Goal: Use online tool/utility: Utilize a website feature to perform a specific function

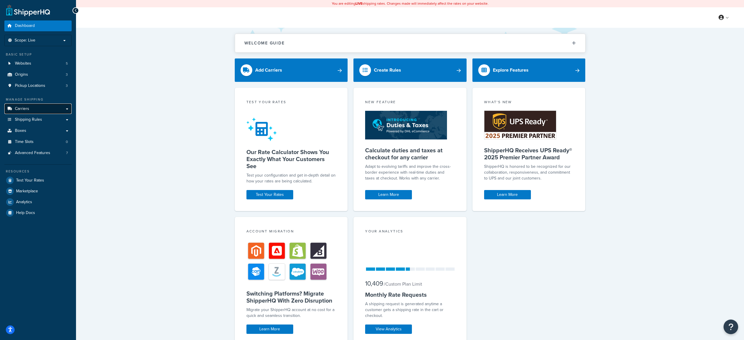
click at [48, 108] on link "Carriers" at bounding box center [37, 108] width 67 height 11
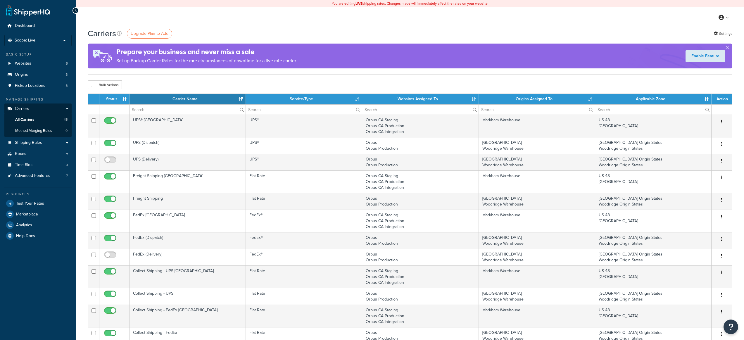
select select "15"
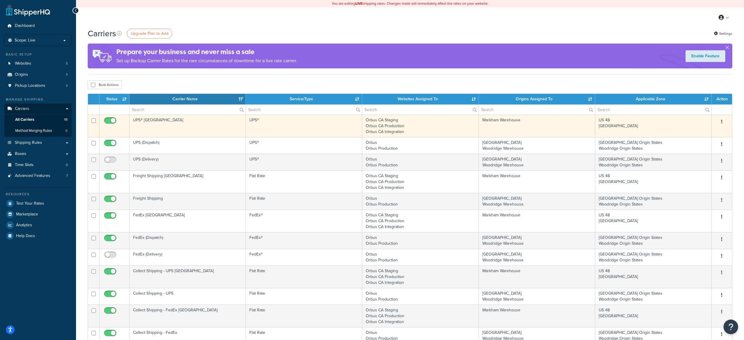
click at [200, 124] on td "UPS® [GEOGRAPHIC_DATA]" at bounding box center [187, 126] width 116 height 22
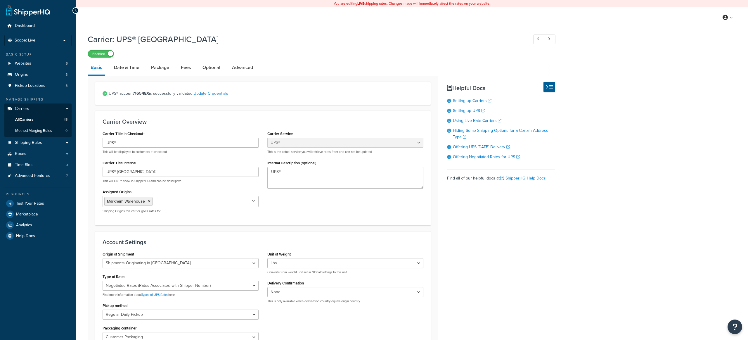
select select "ups"
select select "can"
click at [184, 70] on link "Fees" at bounding box center [186, 67] width 16 height 14
select select "package"
select select "AFTER"
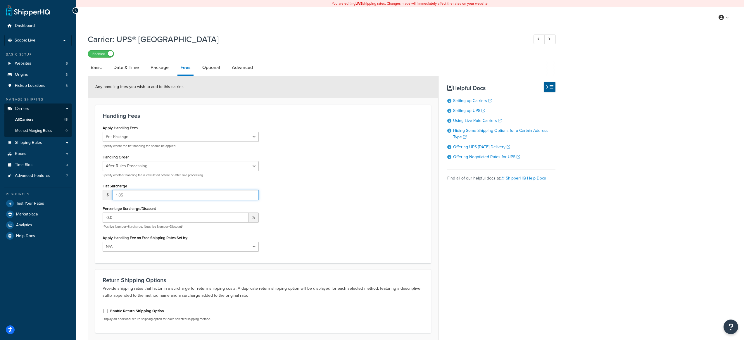
drag, startPoint x: 137, startPoint y: 195, endPoint x: 109, endPoint y: 195, distance: 28.0
click at [109, 195] on div "$ 1.85" at bounding box center [181, 195] width 156 height 10
click at [488, 212] on div "Basic Date & Time Package Fees Optional Advanced Any handling fees you wish to …" at bounding box center [321, 208] width 467 height 297
click at [35, 206] on link "Test Your Rates" at bounding box center [37, 203] width 67 height 11
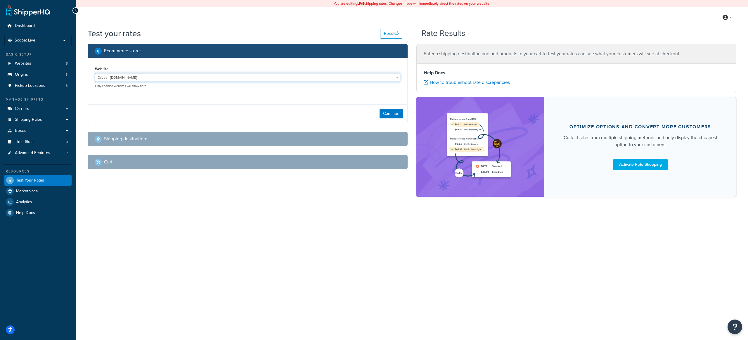
click at [181, 77] on select "Orbus - [DOMAIN_NAME] Orbus CA Integration - [DOMAIN_NAME] Orbus CA Production …" at bounding box center [247, 77] width 305 height 9
click at [95, 73] on select "Orbus - [DOMAIN_NAME] Orbus CA Integration - [DOMAIN_NAME] Orbus CA Production …" at bounding box center [247, 77] width 305 height 9
click at [129, 78] on select "Orbus - [DOMAIN_NAME] Orbus CA Integration - [DOMAIN_NAME] Orbus CA Production …" at bounding box center [247, 77] width 305 height 9
select select "3073fb21316fe5deb7faafe81bc895f2"
click at [95, 73] on select "Orbus - [DOMAIN_NAME] Orbus CA Integration - [DOMAIN_NAME] Orbus CA Production …" at bounding box center [247, 77] width 305 height 9
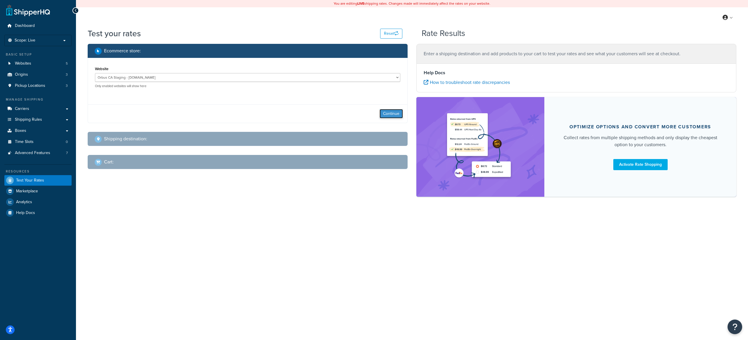
click at [396, 115] on button "Continue" at bounding box center [391, 113] width 23 height 9
select select "[GEOGRAPHIC_DATA]"
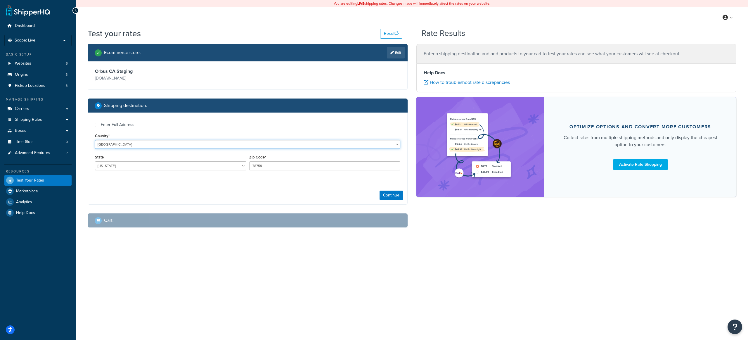
click at [133, 144] on select "[GEOGRAPHIC_DATA] [GEOGRAPHIC_DATA] [GEOGRAPHIC_DATA] [GEOGRAPHIC_DATA] [GEOGRA…" at bounding box center [247, 144] width 305 height 9
click at [172, 144] on select "[GEOGRAPHIC_DATA] [GEOGRAPHIC_DATA] [GEOGRAPHIC_DATA] [GEOGRAPHIC_DATA] [GEOGRA…" at bounding box center [247, 144] width 305 height 9
select select "CA"
click at [95, 140] on select "[GEOGRAPHIC_DATA] [GEOGRAPHIC_DATA] [GEOGRAPHIC_DATA] [GEOGRAPHIC_DATA] [GEOGRA…" at bounding box center [247, 144] width 305 height 9
click at [120, 167] on select "[GEOGRAPHIC_DATA] [GEOGRAPHIC_DATA] [GEOGRAPHIC_DATA] [GEOGRAPHIC_DATA] [GEOGRA…" at bounding box center [170, 165] width 151 height 9
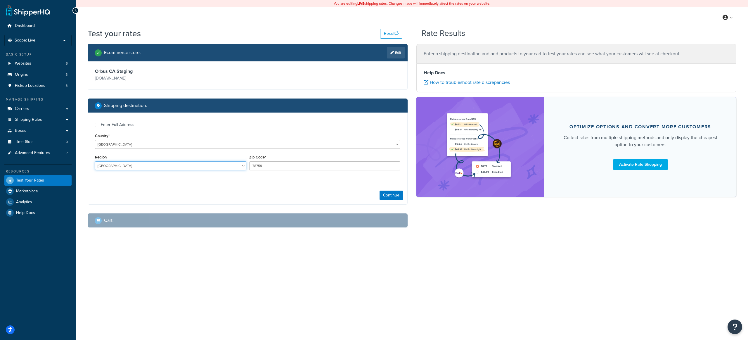
select select "BC"
click at [95, 161] on select "[GEOGRAPHIC_DATA] [GEOGRAPHIC_DATA] [GEOGRAPHIC_DATA] [GEOGRAPHIC_DATA] [GEOGRA…" at bounding box center [170, 165] width 151 height 9
click at [274, 166] on input "78759" at bounding box center [324, 165] width 151 height 9
paste input "v7j 1c3"
type input "v7j 1c3"
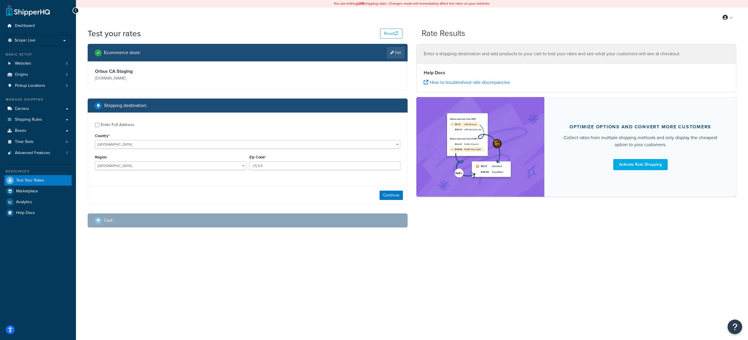
click at [365, 176] on div "Enter Full Address Country* [GEOGRAPHIC_DATA] [GEOGRAPHIC_DATA] [GEOGRAPHIC_DAT…" at bounding box center [247, 146] width 319 height 69
click at [383, 193] on button "Continue" at bounding box center [391, 195] width 23 height 9
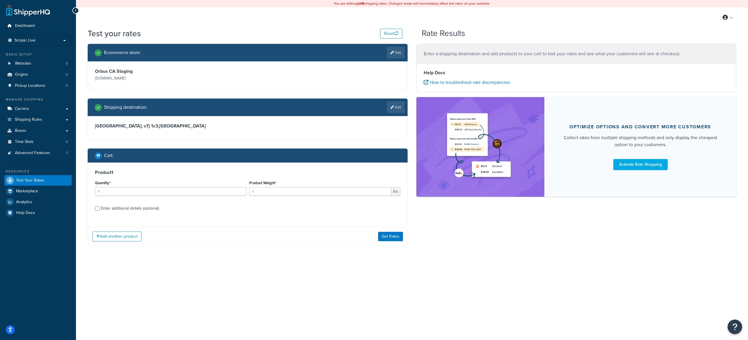
click at [141, 209] on div "Enter additional details (optional)" at bounding box center [130, 208] width 58 height 8
click at [99, 209] on input "Enter additional details (optional)" at bounding box center [97, 208] width 4 height 4
checkbox input "true"
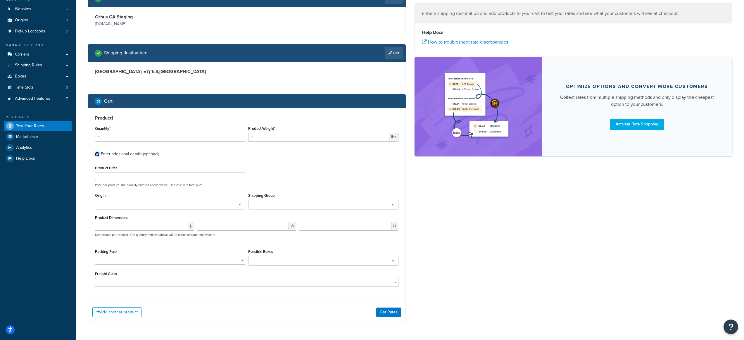
scroll to position [74, 0]
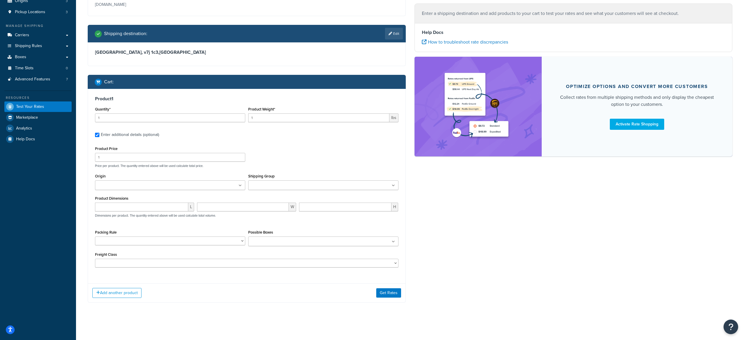
click at [151, 188] on ul at bounding box center [170, 185] width 150 height 10
click at [285, 186] on input "Shipping Group" at bounding box center [276, 185] width 52 height 6
click at [289, 162] on div "Product Price 1 Price per product. The quantity entered above will be used calc…" at bounding box center [246, 156] width 306 height 23
click at [114, 210] on input "number" at bounding box center [141, 208] width 93 height 9
click at [184, 186] on input "Origin" at bounding box center [172, 185] width 52 height 6
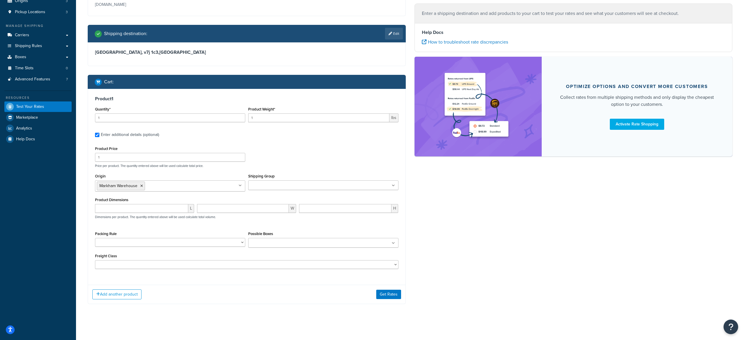
click at [311, 167] on p "Price per product. The quantity entered above will be used calculate total pric…" at bounding box center [246, 166] width 306 height 4
click at [148, 207] on input "number" at bounding box center [141, 208] width 93 height 9
type input "30"
click at [279, 211] on input "number" at bounding box center [243, 208] width 92 height 9
type input "7"
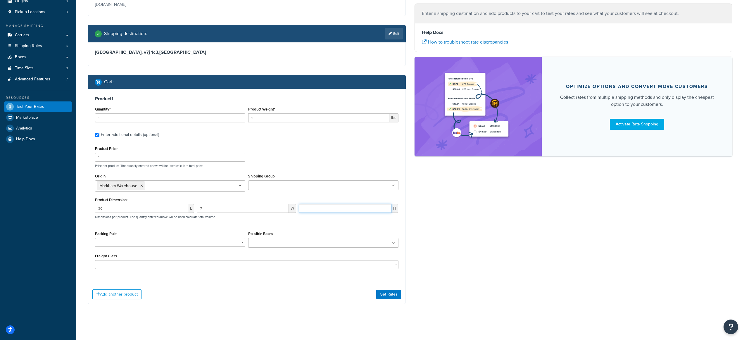
click at [341, 212] on input "number" at bounding box center [345, 208] width 92 height 9
type input "17"
click at [272, 240] on input "Possible Boxes" at bounding box center [276, 243] width 52 height 6
type input "106"
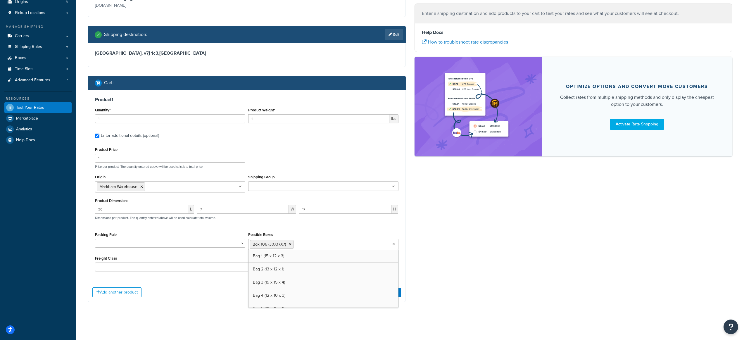
click at [368, 227] on div "Product Price 1 Price per product. The quantity entered above will be used calc…" at bounding box center [246, 209] width 303 height 126
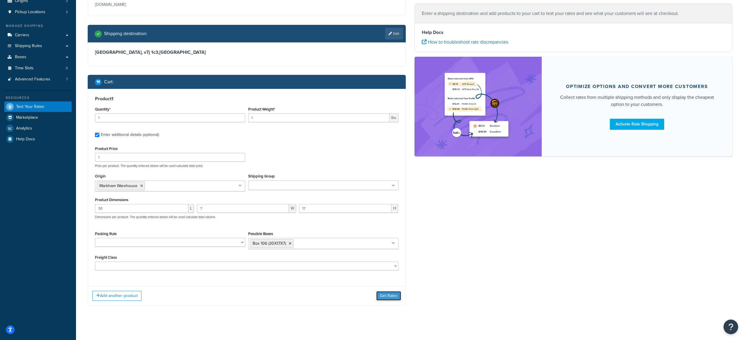
click at [389, 293] on button "Get Rates" at bounding box center [388, 295] width 25 height 9
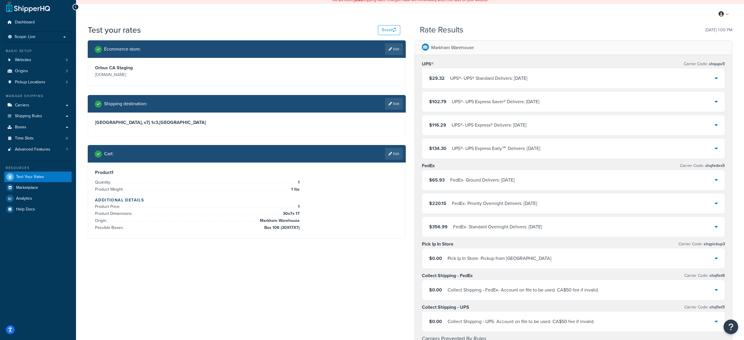
scroll to position [4, 0]
drag, startPoint x: 421, startPoint y: 243, endPoint x: 527, endPoint y: 262, distance: 107.9
click at [527, 262] on div "UPS® Carrier Code: shqups5 $29.32 UPS® - UPS® Standard Delivers: [DATE] $102.79…" at bounding box center [573, 220] width 317 height 331
click at [515, 244] on div "Pick Ip In Store Carrier Code: shqpickup3" at bounding box center [573, 244] width 303 height 8
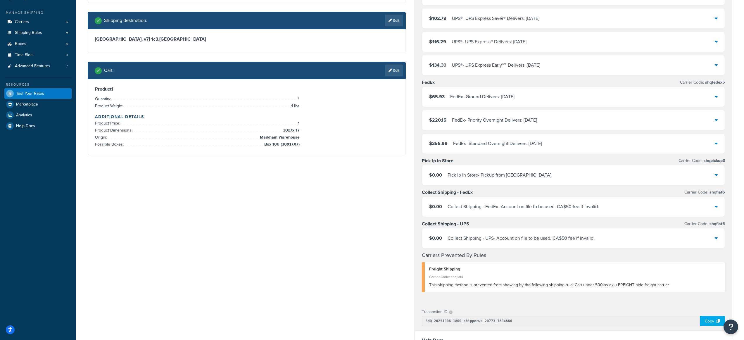
scroll to position [91, 0]
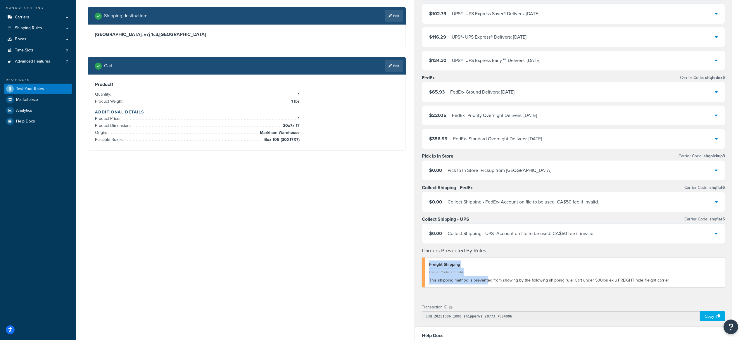
drag, startPoint x: 429, startPoint y: 265, endPoint x: 486, endPoint y: 283, distance: 59.5
click at [486, 283] on div "Freight Shipping Carrier Code: shqflat4 This shipping method is prevented from …" at bounding box center [573, 272] width 303 height 30
drag, startPoint x: 422, startPoint y: 187, endPoint x: 481, endPoint y: 189, distance: 59.0
click at [481, 189] on div "Collect Shipping - FedEx Carrier Code: shqflat6" at bounding box center [573, 187] width 303 height 8
drag, startPoint x: 470, startPoint y: 218, endPoint x: 444, endPoint y: 219, distance: 25.7
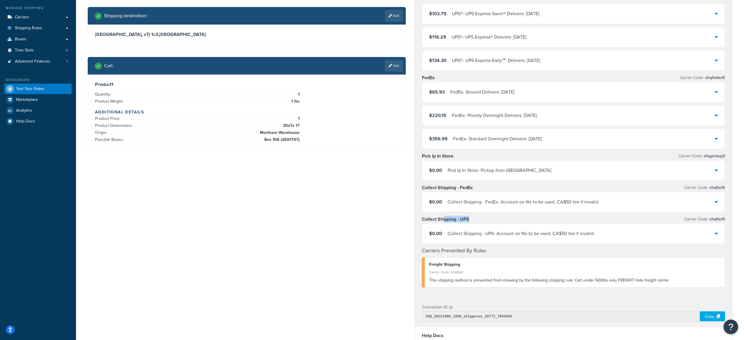
click at [444, 219] on div "Collect Shipping - UPS Carrier Code: shqflat5" at bounding box center [573, 219] width 303 height 8
drag, startPoint x: 447, startPoint y: 201, endPoint x: 524, endPoint y: 203, distance: 76.6
click at [524, 203] on div "Collect Shipping - FedEx - Account on file to be used. CA$50 fee if invalid." at bounding box center [522, 202] width 151 height 8
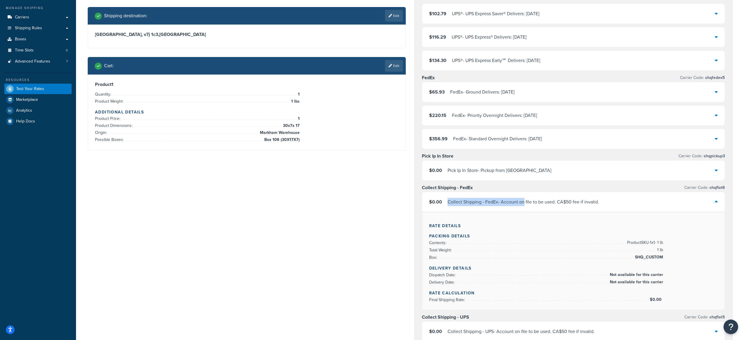
click at [499, 202] on div "Collect Shipping - FedEx - Account on file to be used. CA$50 fee if invalid." at bounding box center [522, 202] width 151 height 8
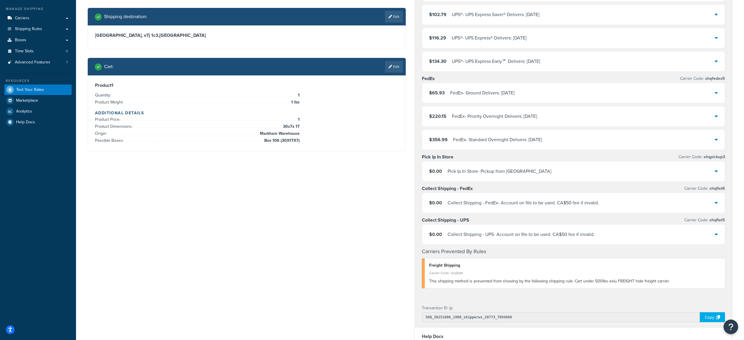
scroll to position [20, 0]
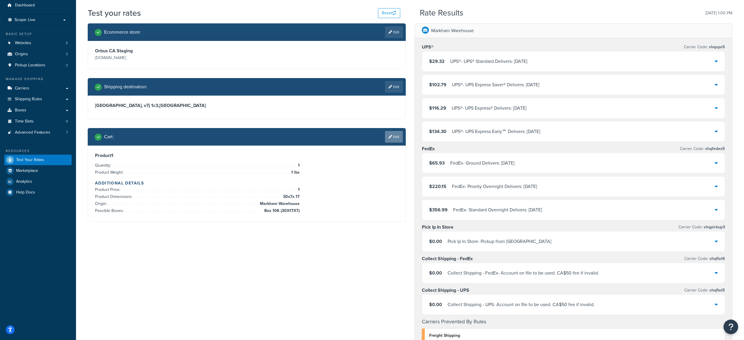
click at [396, 138] on link "Edit" at bounding box center [394, 137] width 18 height 12
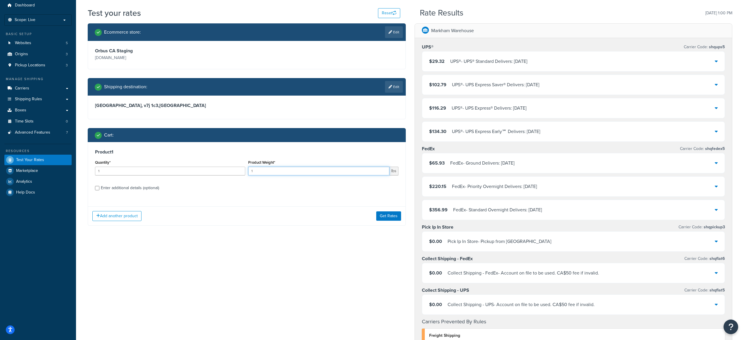
click at [256, 174] on input "1" at bounding box center [318, 171] width 141 height 9
type input "20"
click at [387, 215] on button "Get Rates" at bounding box center [388, 215] width 25 height 9
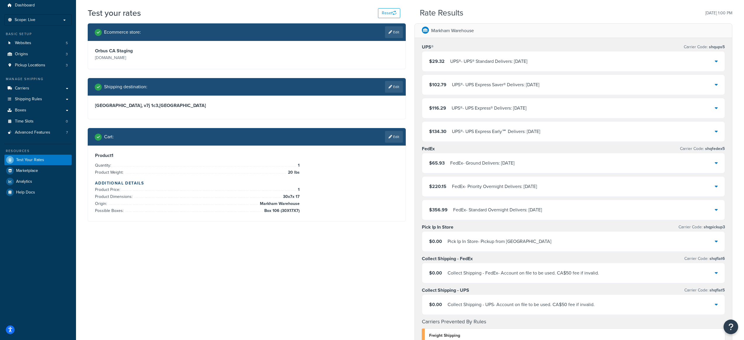
scroll to position [0, 0]
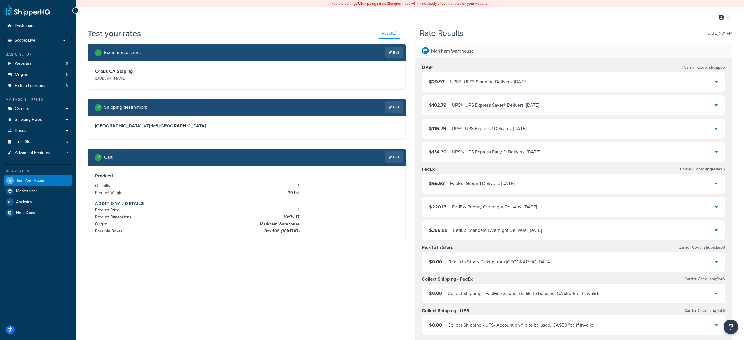
click at [527, 82] on div "UPS® - UPS® Standard Delivers: [DATE]" at bounding box center [488, 82] width 77 height 8
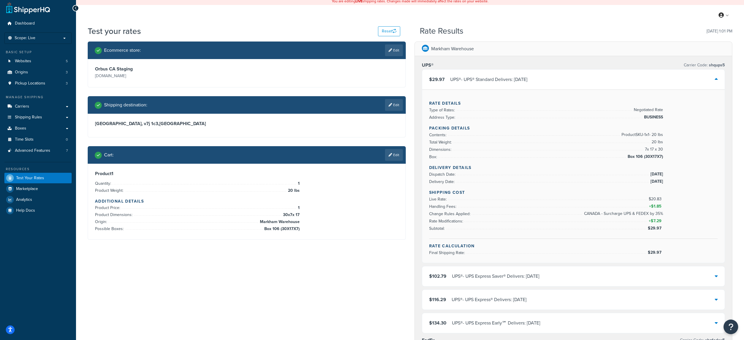
scroll to position [4, 0]
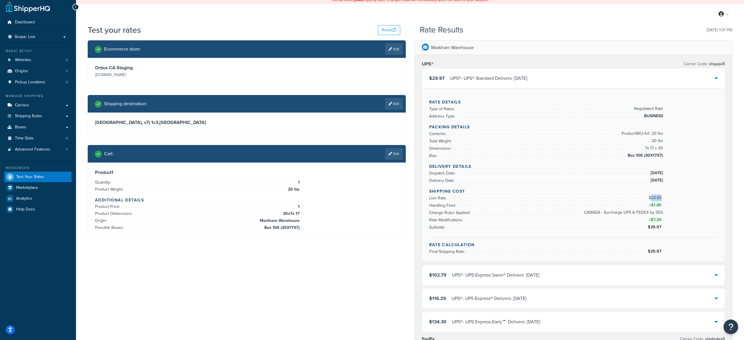
click at [651, 198] on span "$20.83" at bounding box center [655, 198] width 14 height 6
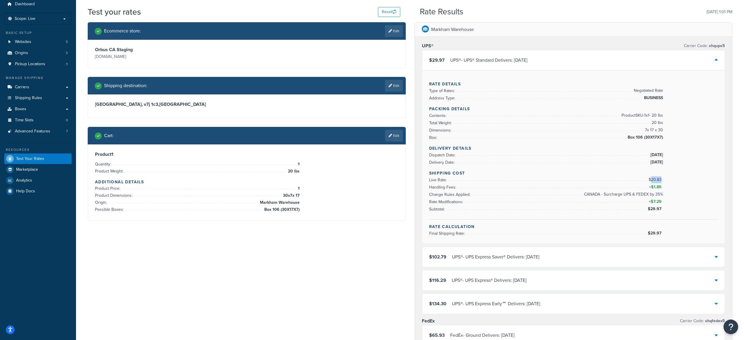
scroll to position [23, 0]
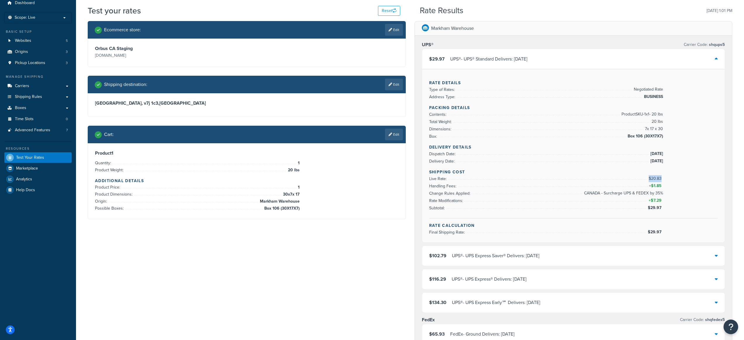
click at [661, 178] on div "Shipping Cost Live Rate: $20.83 Handling Fees: + $1.85 Change Rules Applied: CA…" at bounding box center [573, 193] width 289 height 49
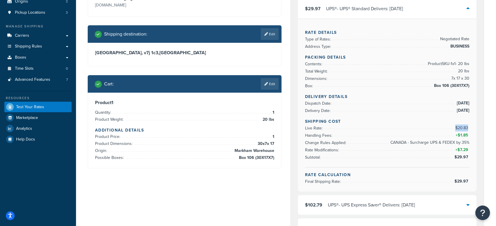
scroll to position [81, 0]
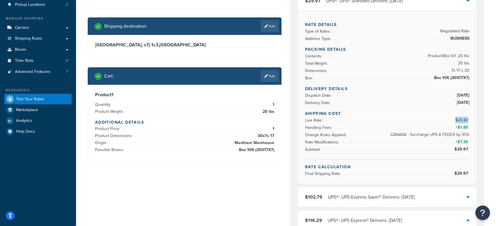
click at [468, 119] on span "$20.83" at bounding box center [462, 120] width 14 height 6
drag, startPoint x: 467, startPoint y: 120, endPoint x: 459, endPoint y: 119, distance: 8.2
click at [459, 119] on span "$20.83" at bounding box center [462, 120] width 14 height 6
drag, startPoint x: 304, startPoint y: 119, endPoint x: 321, endPoint y: 121, distance: 17.9
click at [321, 121] on div "Rate Details Type of Rates: Negotiated Rate Address Type: BUSINESS Packing Deta…" at bounding box center [387, 97] width 179 height 173
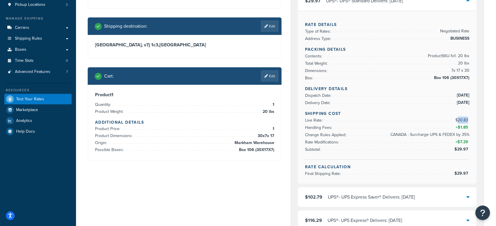
drag, startPoint x: 458, startPoint y: 120, endPoint x: 469, endPoint y: 120, distance: 10.2
click at [469, 120] on span "$20.83" at bounding box center [462, 120] width 14 height 6
drag, startPoint x: 461, startPoint y: 127, endPoint x: 468, endPoint y: 127, distance: 7.0
click at [468, 127] on span "$1.85" at bounding box center [463, 127] width 12 height 6
drag, startPoint x: 459, startPoint y: 148, endPoint x: 468, endPoint y: 148, distance: 9.7
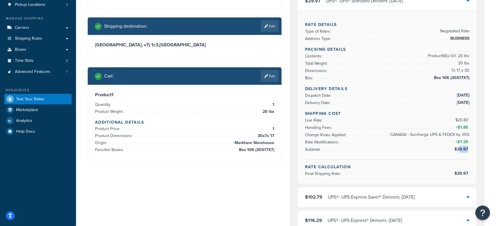
click at [468, 148] on span "$29.97" at bounding box center [461, 149] width 15 height 6
click at [462, 148] on span "$29.97" at bounding box center [461, 149] width 15 height 6
drag, startPoint x: 468, startPoint y: 120, endPoint x: 456, endPoint y: 119, distance: 12.0
click at [456, 119] on span "$20.83" at bounding box center [462, 120] width 14 height 6
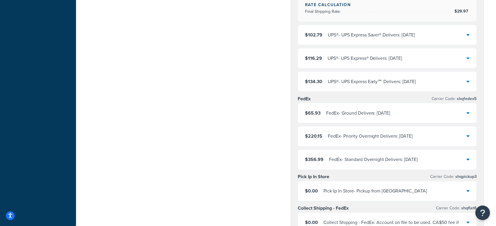
scroll to position [244, 0]
click at [367, 111] on div "FedEx - Ground Delivers: [DATE]" at bounding box center [358, 113] width 64 height 8
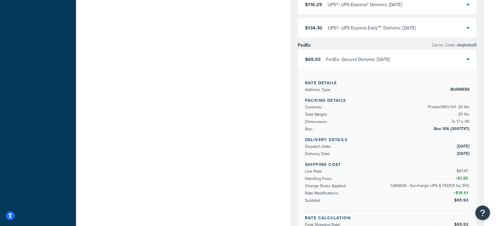
scroll to position [302, 0]
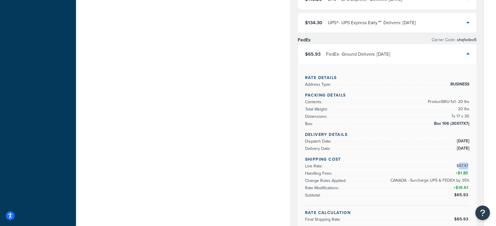
drag, startPoint x: 459, startPoint y: 165, endPoint x: 467, endPoint y: 166, distance: 8.2
click at [467, 166] on span "$47.47" at bounding box center [462, 166] width 13 height 6
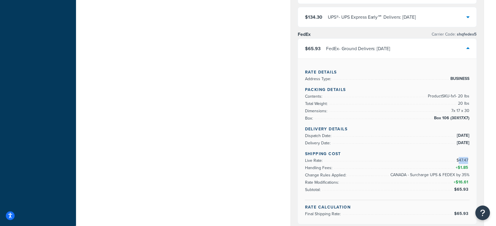
scroll to position [309, 0]
click at [375, 45] on div "FedEx - Ground Delivers: [DATE]" at bounding box center [358, 48] width 64 height 8
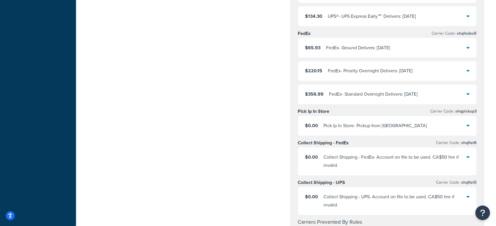
click at [375, 45] on div "FedEx - Ground Delivers: [DATE]" at bounding box center [358, 48] width 64 height 8
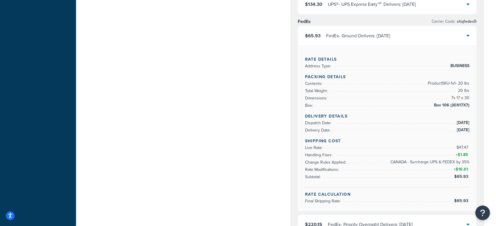
scroll to position [330, 0]
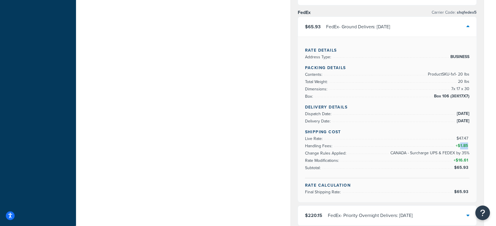
drag, startPoint x: 460, startPoint y: 145, endPoint x: 468, endPoint y: 145, distance: 7.3
click at [468, 145] on span "$1.85" at bounding box center [463, 146] width 12 height 6
drag, startPoint x: 459, startPoint y: 159, endPoint x: 462, endPoint y: 159, distance: 3.5
click at [462, 159] on span "$16.61" at bounding box center [462, 161] width 14 height 6
drag, startPoint x: 459, startPoint y: 138, endPoint x: 468, endPoint y: 138, distance: 8.8
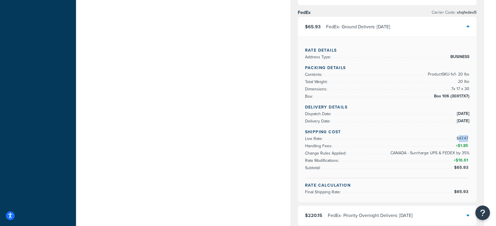
click at [468, 138] on span "$47.47" at bounding box center [462, 139] width 13 height 6
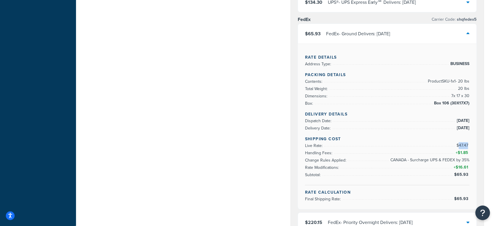
scroll to position [326, 0]
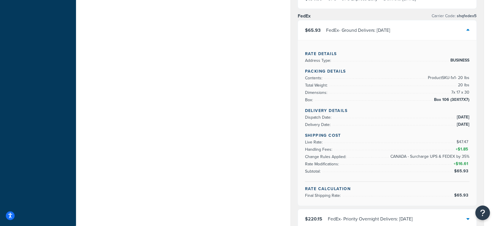
click at [459, 141] on span "$47.47" at bounding box center [462, 142] width 13 height 6
drag, startPoint x: 458, startPoint y: 141, endPoint x: 467, endPoint y: 141, distance: 8.8
click at [467, 141] on span "$47.47" at bounding box center [462, 142] width 13 height 6
click at [469, 148] on span "$1.85" at bounding box center [463, 150] width 12 height 6
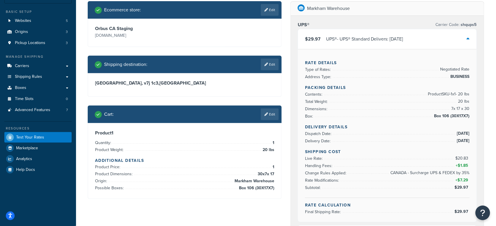
scroll to position [45, 0]
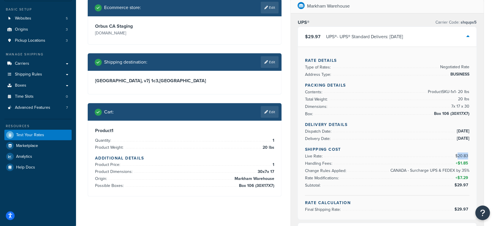
click at [468, 155] on span "$20.83" at bounding box center [462, 156] width 14 height 6
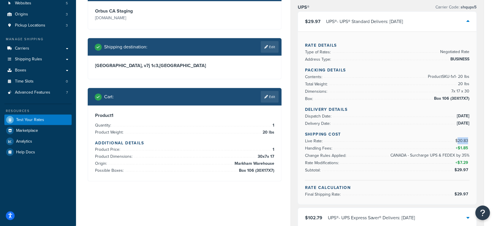
scroll to position [88, 0]
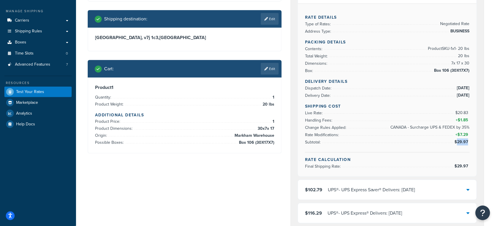
drag, startPoint x: 465, startPoint y: 142, endPoint x: 458, endPoint y: 143, distance: 7.1
click at [458, 143] on span "$29.97" at bounding box center [461, 142] width 15 height 6
drag, startPoint x: 468, startPoint y: 141, endPoint x: 458, endPoint y: 142, distance: 10.6
click at [458, 142] on span "$29.97" at bounding box center [461, 142] width 15 height 6
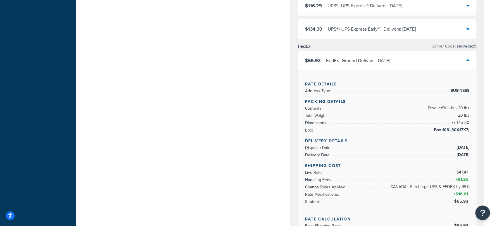
scroll to position [296, 0]
drag, startPoint x: 459, startPoint y: 171, endPoint x: 467, endPoint y: 171, distance: 7.9
click at [467, 171] on span "$47.47" at bounding box center [462, 172] width 13 height 6
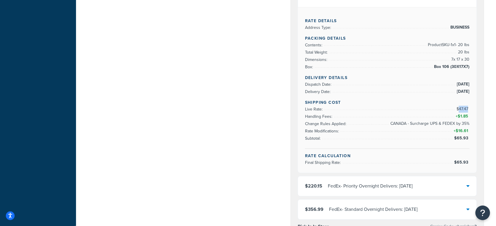
scroll to position [366, 0]
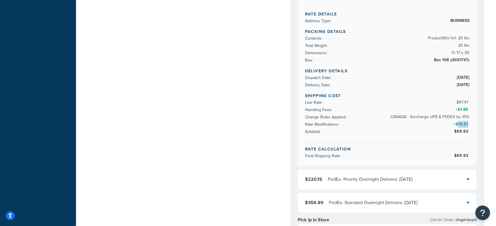
drag, startPoint x: 459, startPoint y: 123, endPoint x: 467, endPoint y: 123, distance: 8.5
click at [467, 123] on span "$16.61" at bounding box center [462, 125] width 14 height 6
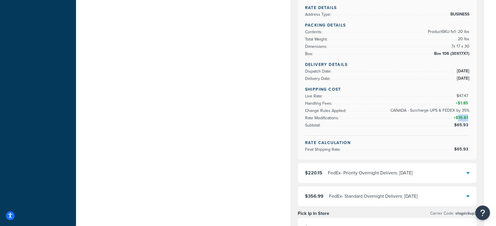
scroll to position [380, 0]
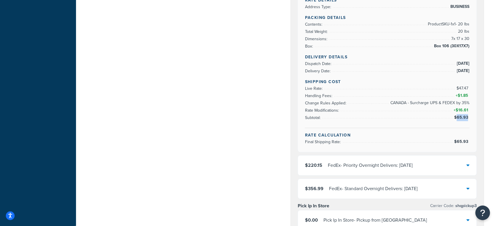
drag, startPoint x: 467, startPoint y: 116, endPoint x: 456, endPoint y: 117, distance: 11.4
click at [456, 117] on span "$65.93" at bounding box center [461, 118] width 15 height 6
click at [347, 164] on div "FedEx - Priority Overnight Delivers: [DATE]" at bounding box center [370, 166] width 85 height 8
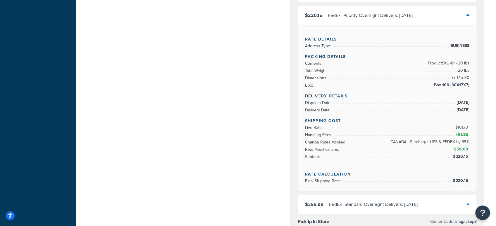
scroll to position [364, 0]
drag, startPoint x: 458, startPoint y: 127, endPoint x: 467, endPoint y: 127, distance: 9.3
click at [467, 127] on span "$161.70" at bounding box center [462, 128] width 14 height 6
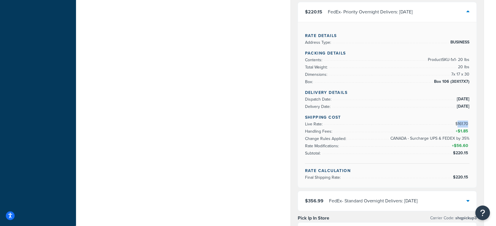
scroll to position [369, 0]
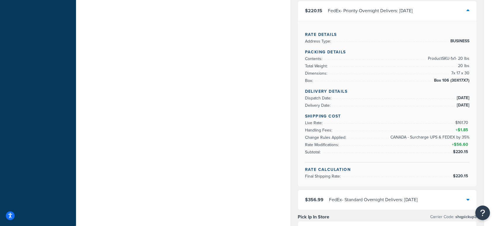
click at [360, 196] on div "FedEx - Standard Overnight Delivers: [DATE]" at bounding box center [373, 200] width 89 height 8
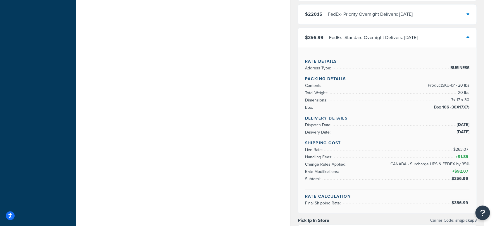
scroll to position [336, 0]
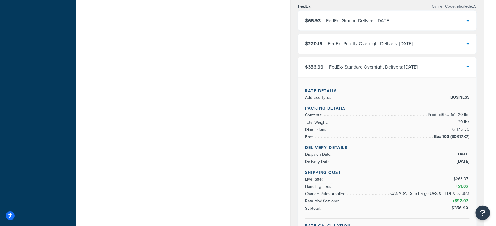
click at [355, 68] on div "FedEx - Standard Overnight Delivers: [DATE]" at bounding box center [373, 67] width 89 height 8
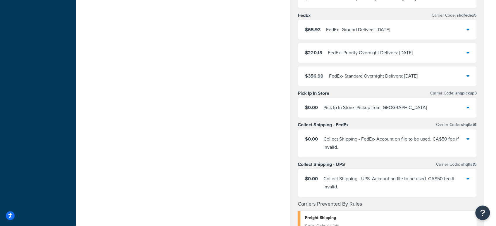
scroll to position [279, 0]
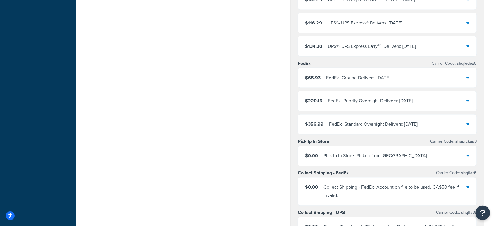
click at [358, 77] on div "FedEx - Ground Delivers: [DATE]" at bounding box center [358, 78] width 64 height 8
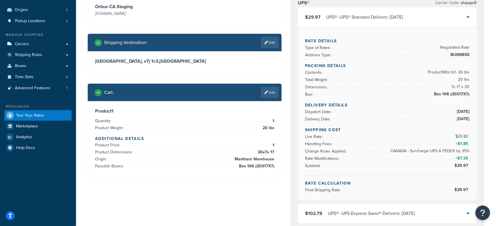
scroll to position [64, 0]
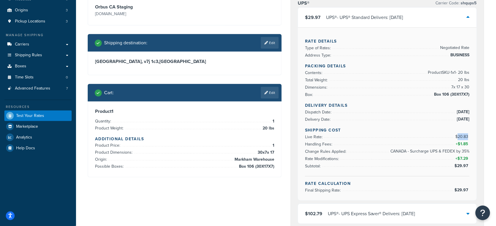
drag, startPoint x: 460, startPoint y: 138, endPoint x: 468, endPoint y: 137, distance: 8.5
click at [468, 137] on span "$20.83" at bounding box center [462, 137] width 14 height 6
